Goal: Navigation & Orientation: Understand site structure

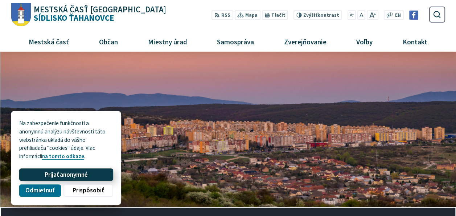
click at [68, 175] on span "Prijať anonymné" at bounding box center [66, 175] width 43 height 8
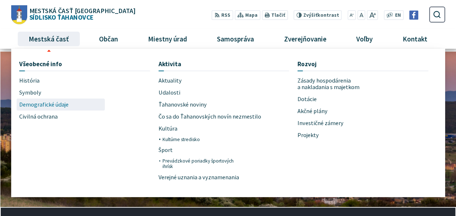
click at [46, 107] on span "Demografické údaje" at bounding box center [43, 104] width 49 height 12
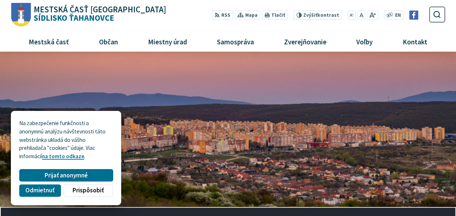
click at [77, 174] on span "Prijať anonymné" at bounding box center [66, 175] width 43 height 8
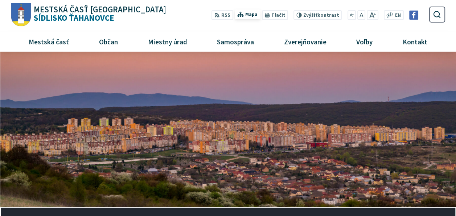
click at [255, 13] on span "Mapa" at bounding box center [251, 15] width 12 height 8
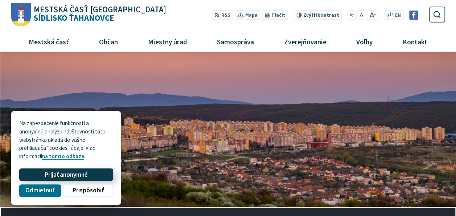
click at [55, 175] on span "Prijať anonymné" at bounding box center [66, 175] width 43 height 8
